Goal: Information Seeking & Learning: Learn about a topic

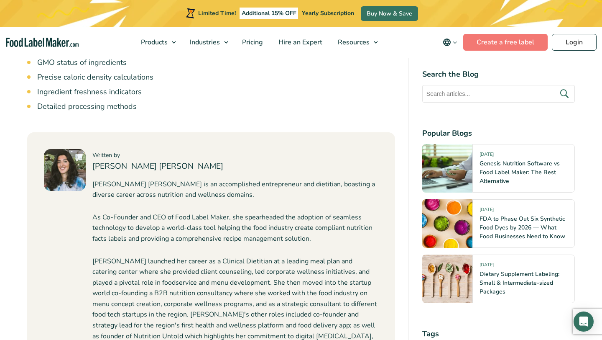
scroll to position [4438, 0]
drag, startPoint x: 154, startPoint y: 136, endPoint x: 92, endPoint y: 135, distance: 61.5
click at [92, 161] on h4 "[PERSON_NAME] [PERSON_NAME]" at bounding box center [235, 167] width 286 height 12
copy h4 "[PERSON_NAME] [PERSON_NAME]"
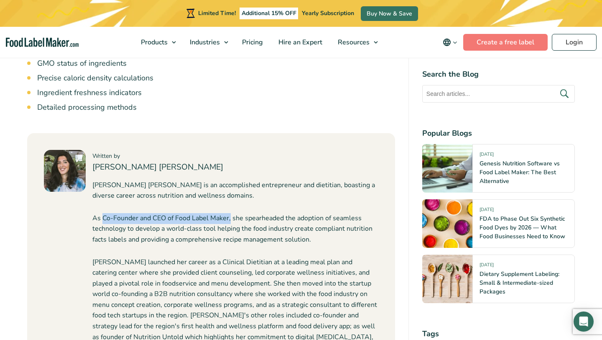
drag, startPoint x: 102, startPoint y: 186, endPoint x: 230, endPoint y: 186, distance: 128.0
click at [230, 213] on p "As Co-Founder and CEO of Food Label Maker, she spearheaded the adoption of seam…" at bounding box center [235, 229] width 286 height 32
copy p "Co-Founder and CEO of Food Label Maker,"
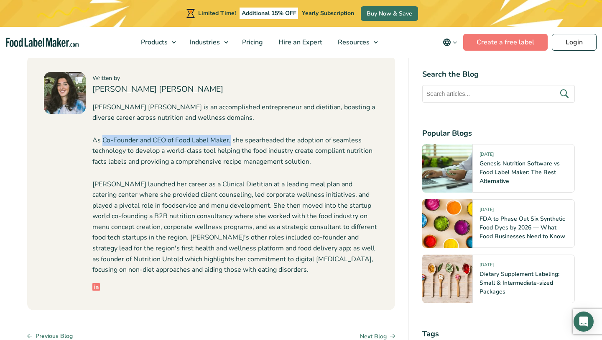
scroll to position [4516, 0]
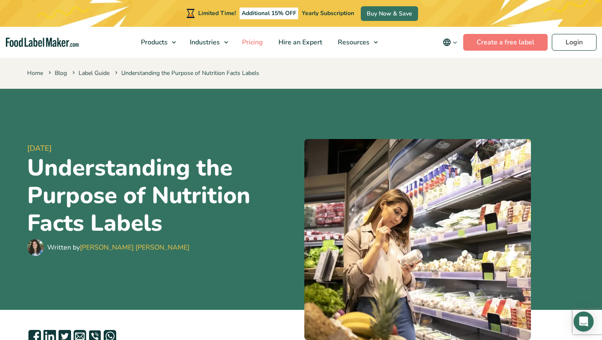
click at [256, 37] on link "Pricing" at bounding box center [252, 42] width 34 height 31
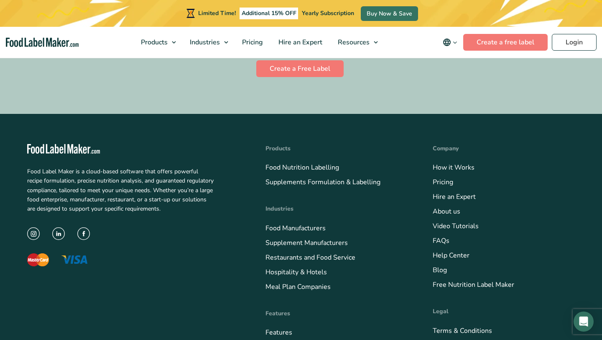
scroll to position [1918, 0]
